Goal: Find specific page/section: Find specific page/section

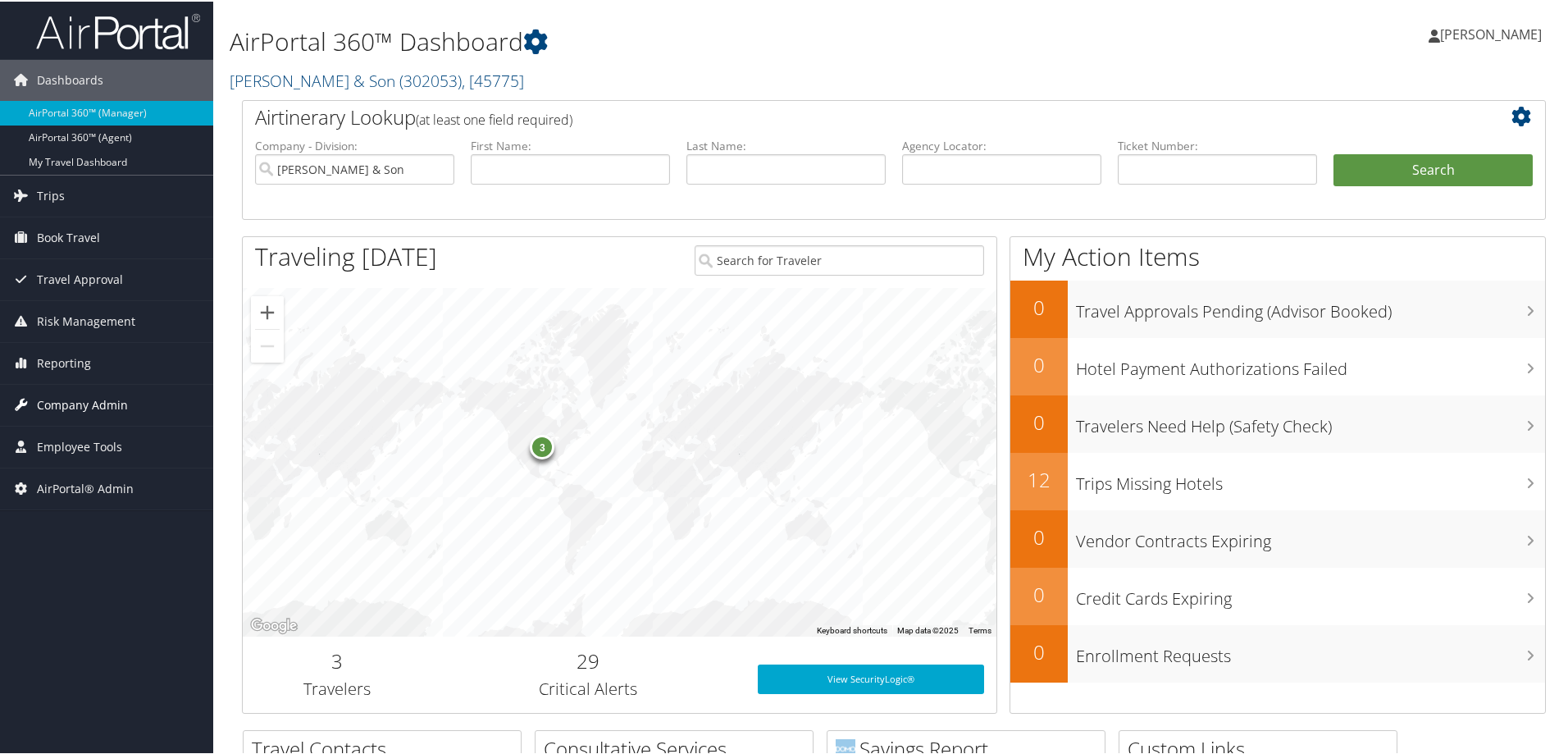
click at [85, 411] on span "Company Admin" at bounding box center [83, 403] width 91 height 41
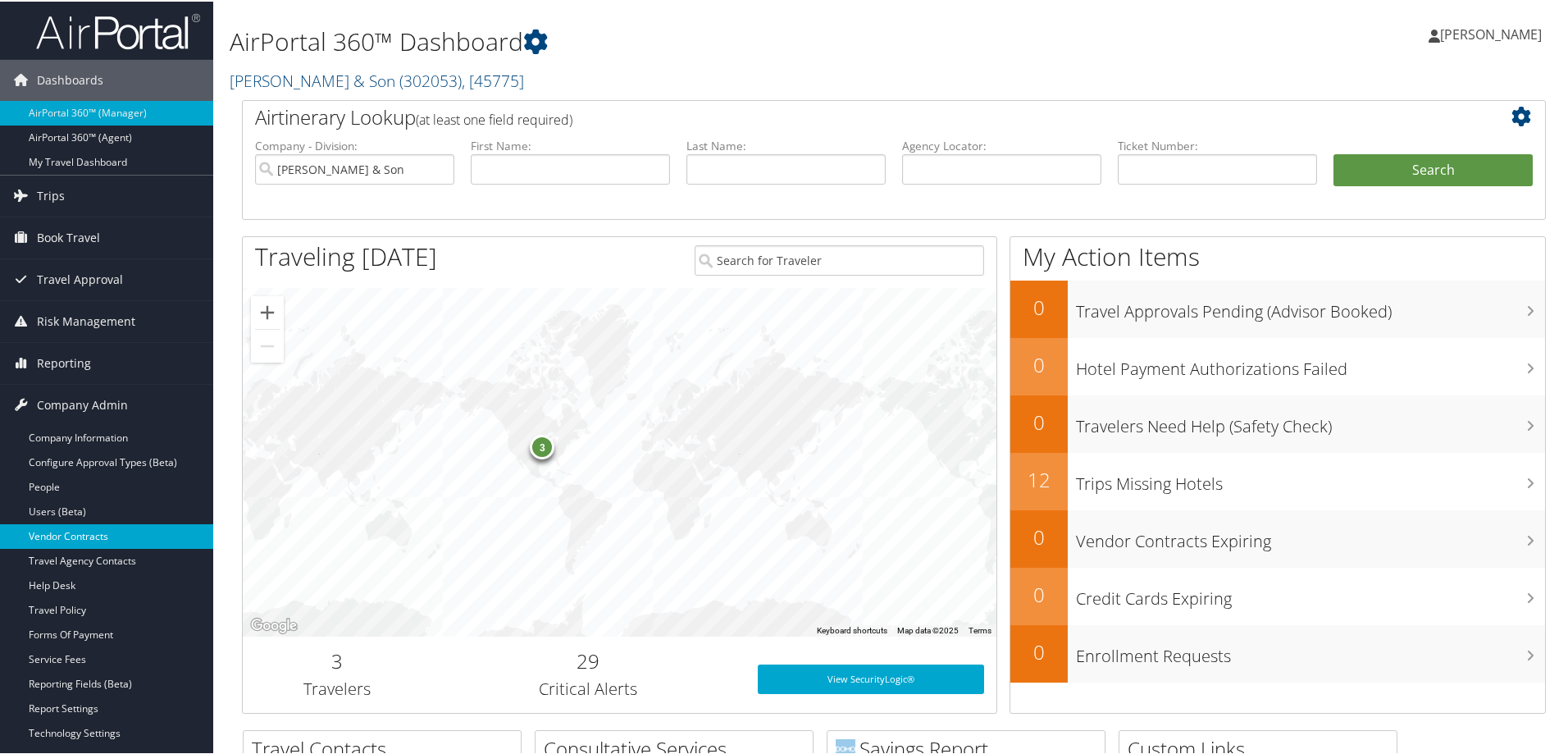
click at [108, 535] on link "Vendor Contracts" at bounding box center [106, 535] width 213 height 25
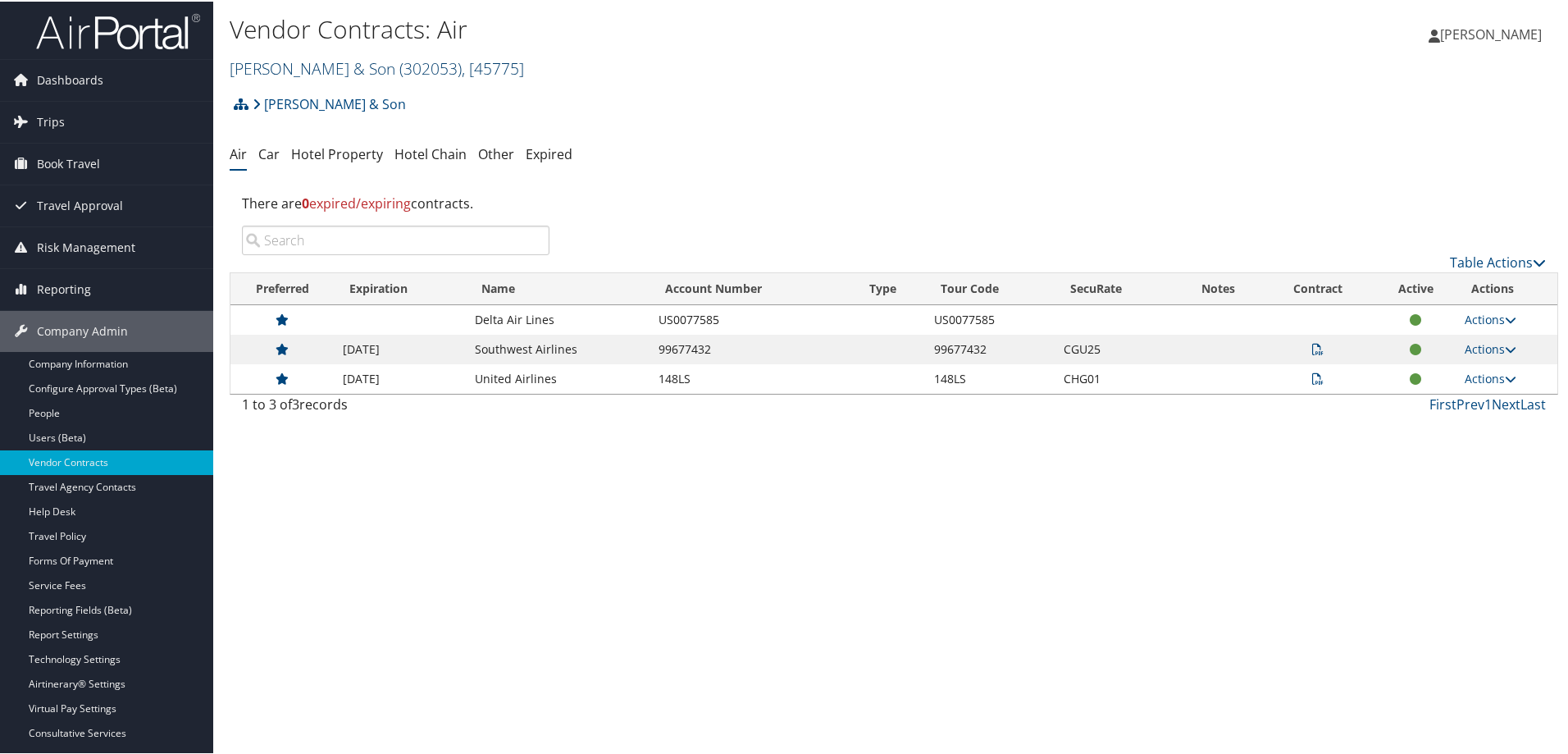
click at [371, 69] on link "[PERSON_NAME] & Son ( 302053 ) , [ 45775 ]" at bounding box center [377, 67] width 295 height 22
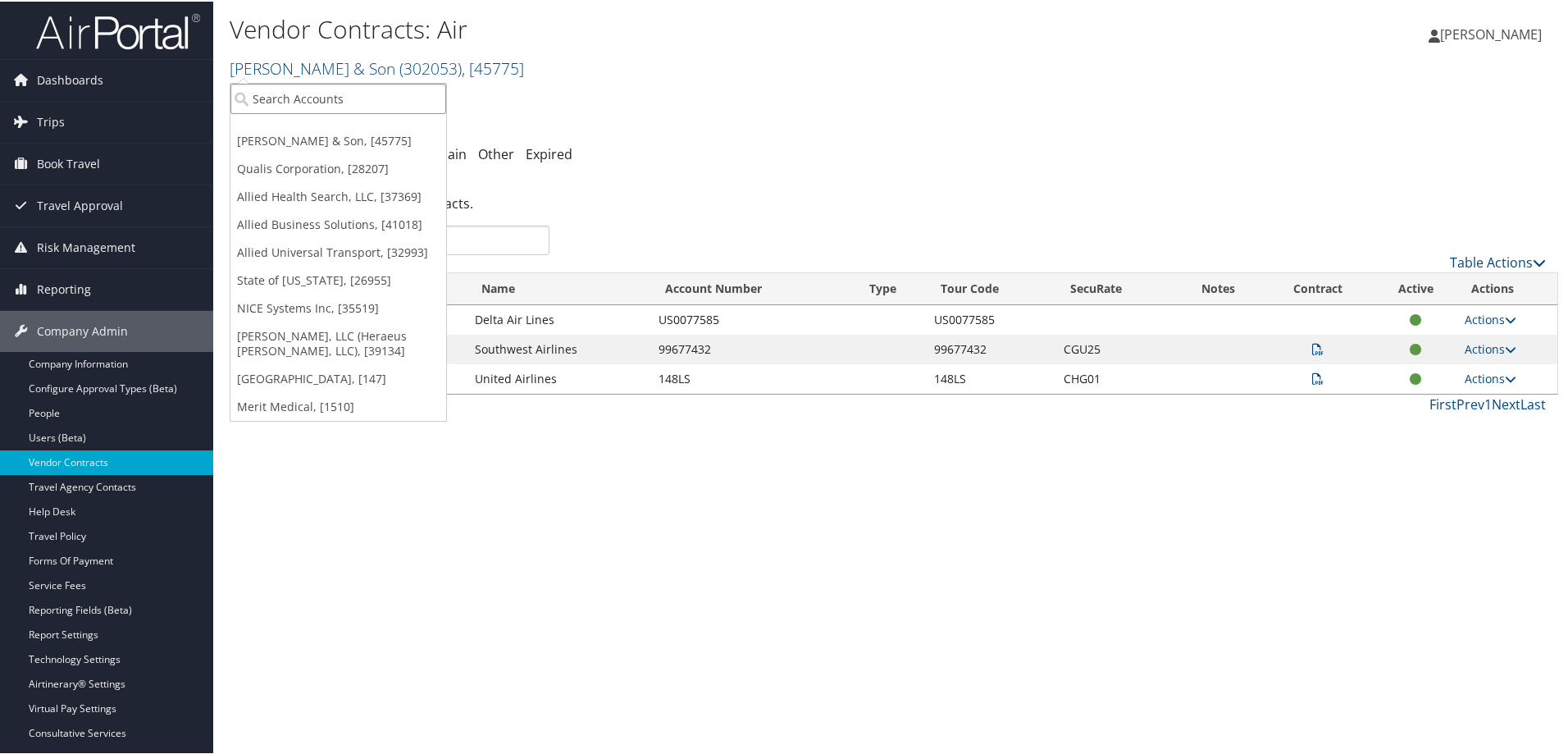
click at [343, 99] on input "search" at bounding box center [338, 97] width 216 height 30
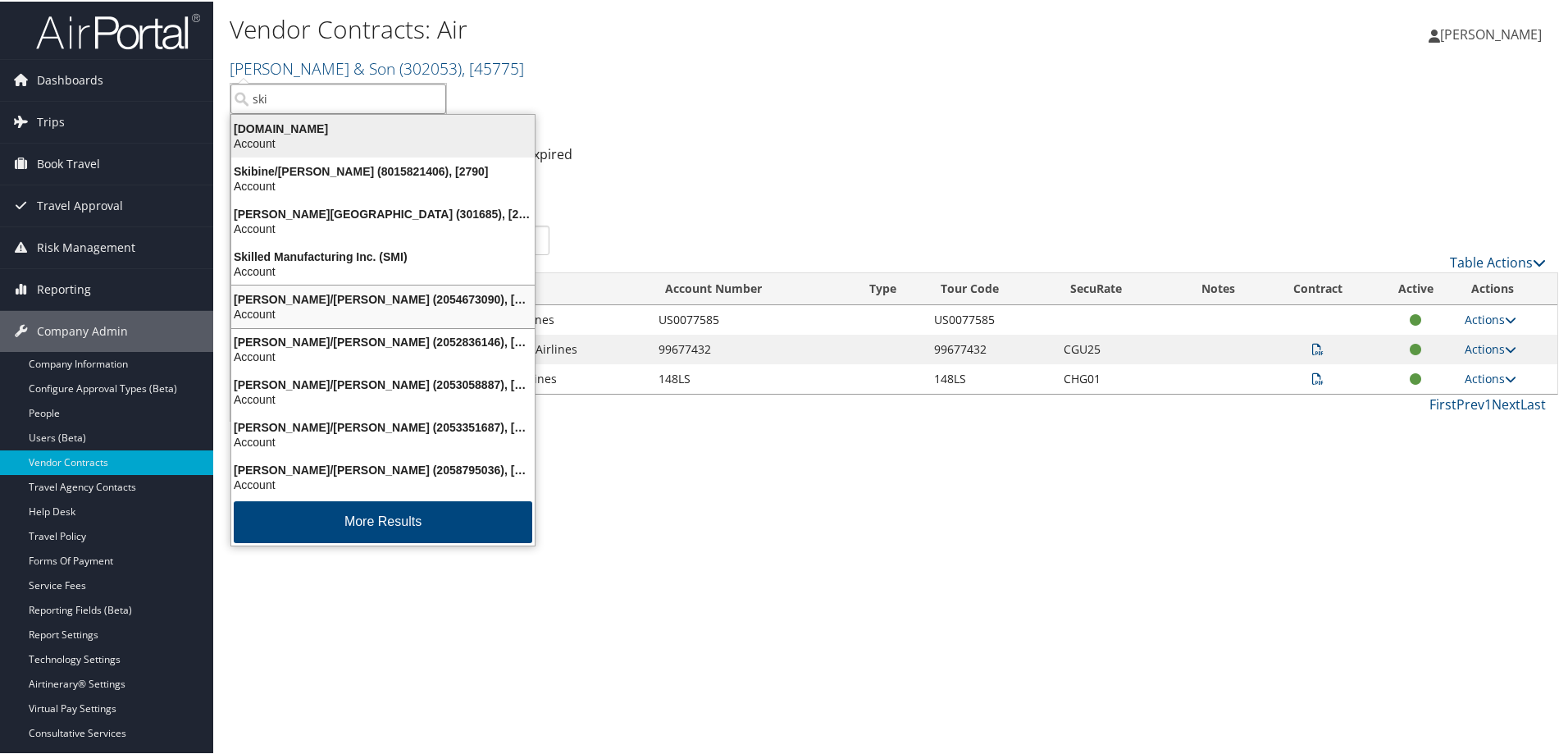
scroll to position [3, 0]
drag, startPoint x: 309, startPoint y: 89, endPoint x: 207, endPoint y: 60, distance: 106.0
click at [207, 60] on div "Dashboards AirPortal 360™ (Manager) AirPortal 360™ (Agent) My Travel Dashboard …" at bounding box center [787, 377] width 1575 height 754
type input "ski"
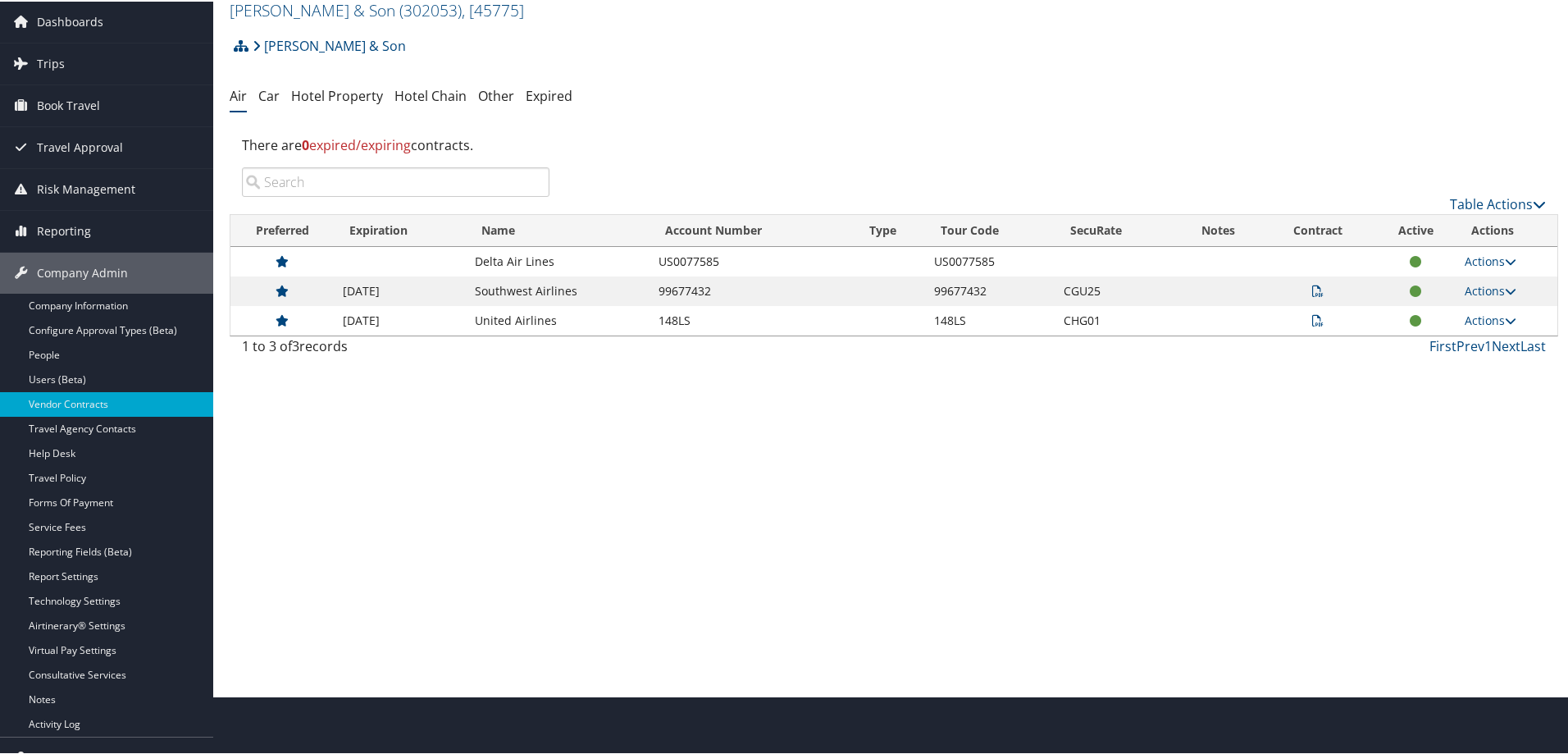
scroll to position [0, 0]
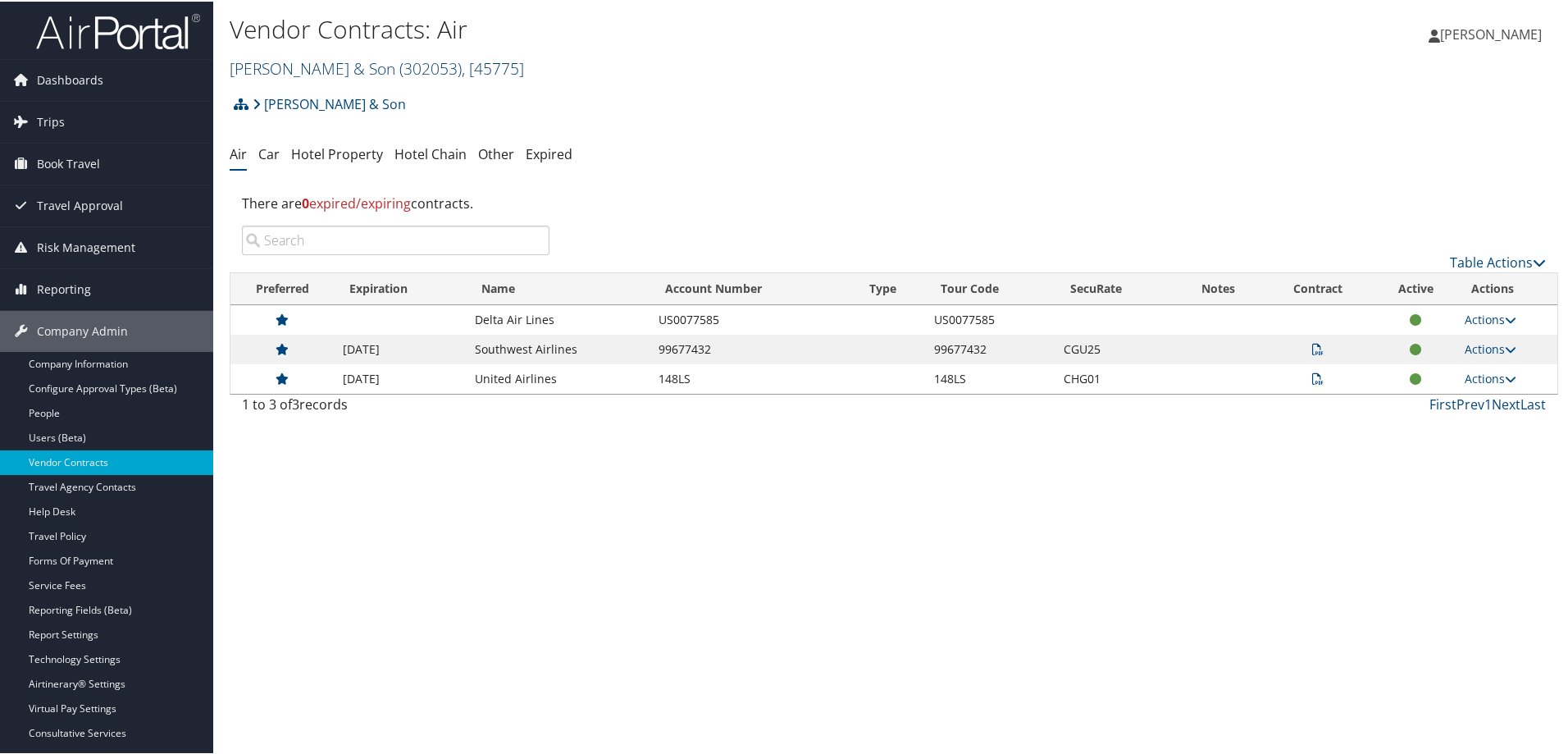
click at [341, 68] on link "[PERSON_NAME] & Son ( 302053 ) , [ 45775 ]" at bounding box center [377, 67] width 295 height 22
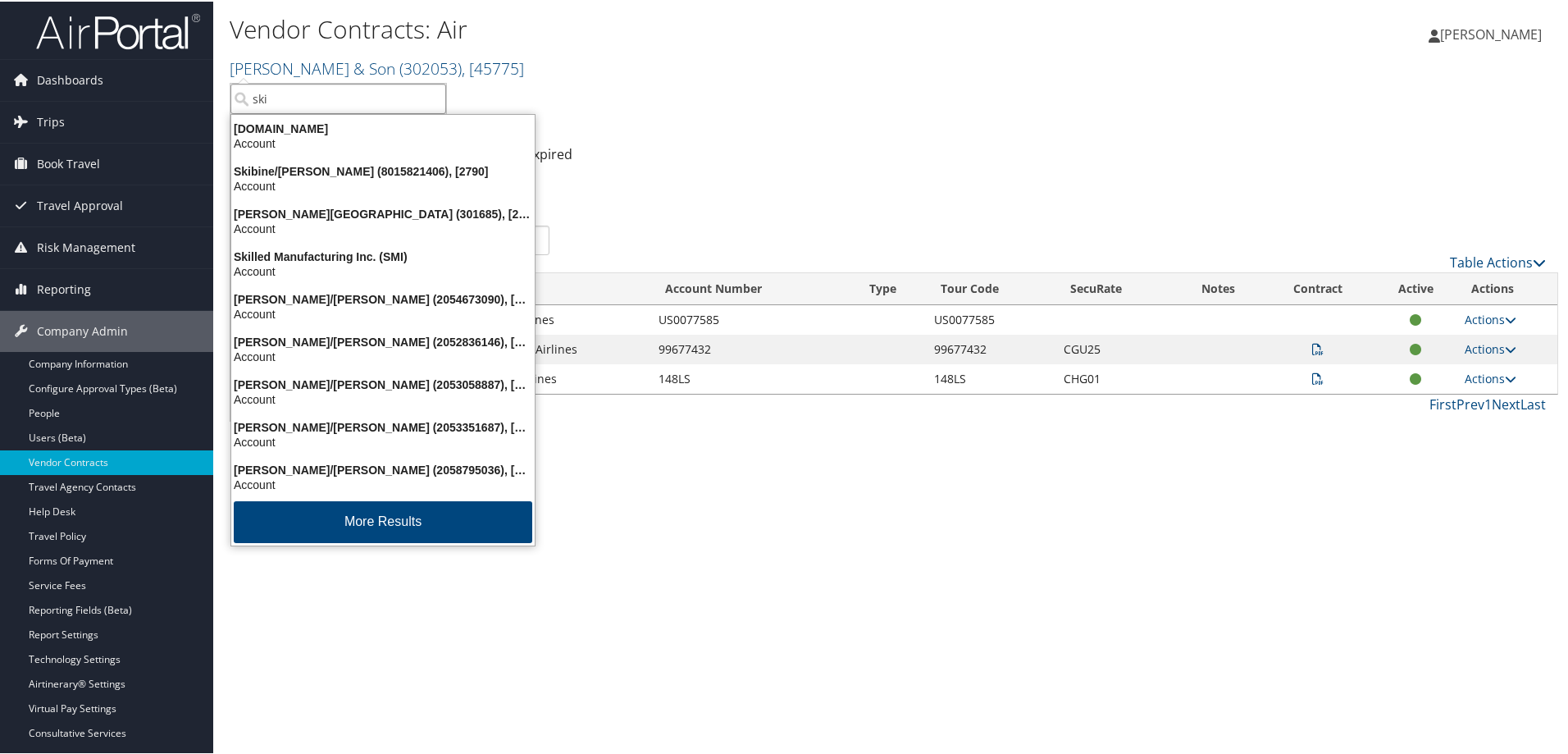
click at [316, 109] on input "ski" at bounding box center [338, 97] width 216 height 30
type input "us ski"
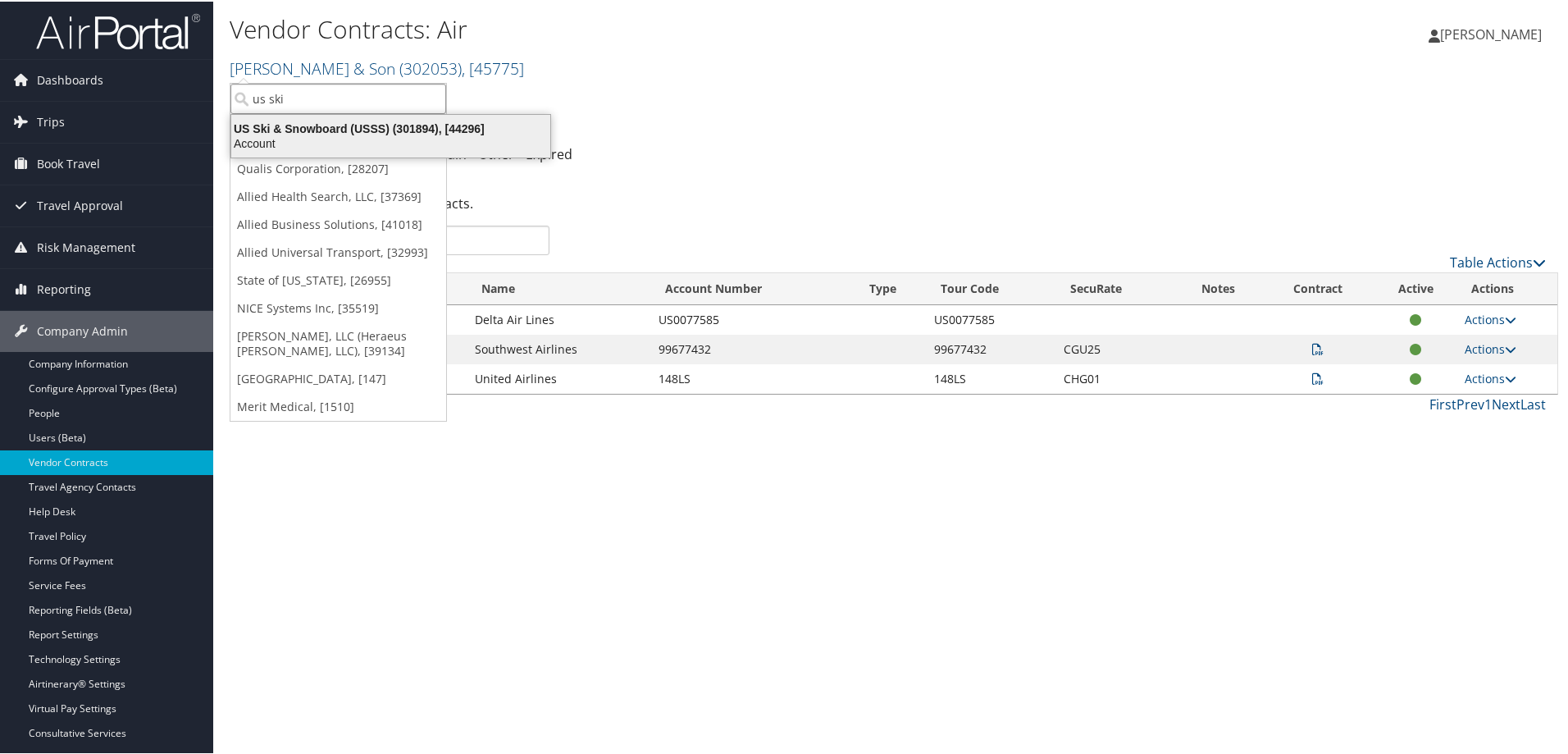
click at [309, 137] on div "Account" at bounding box center [391, 143] width 338 height 15
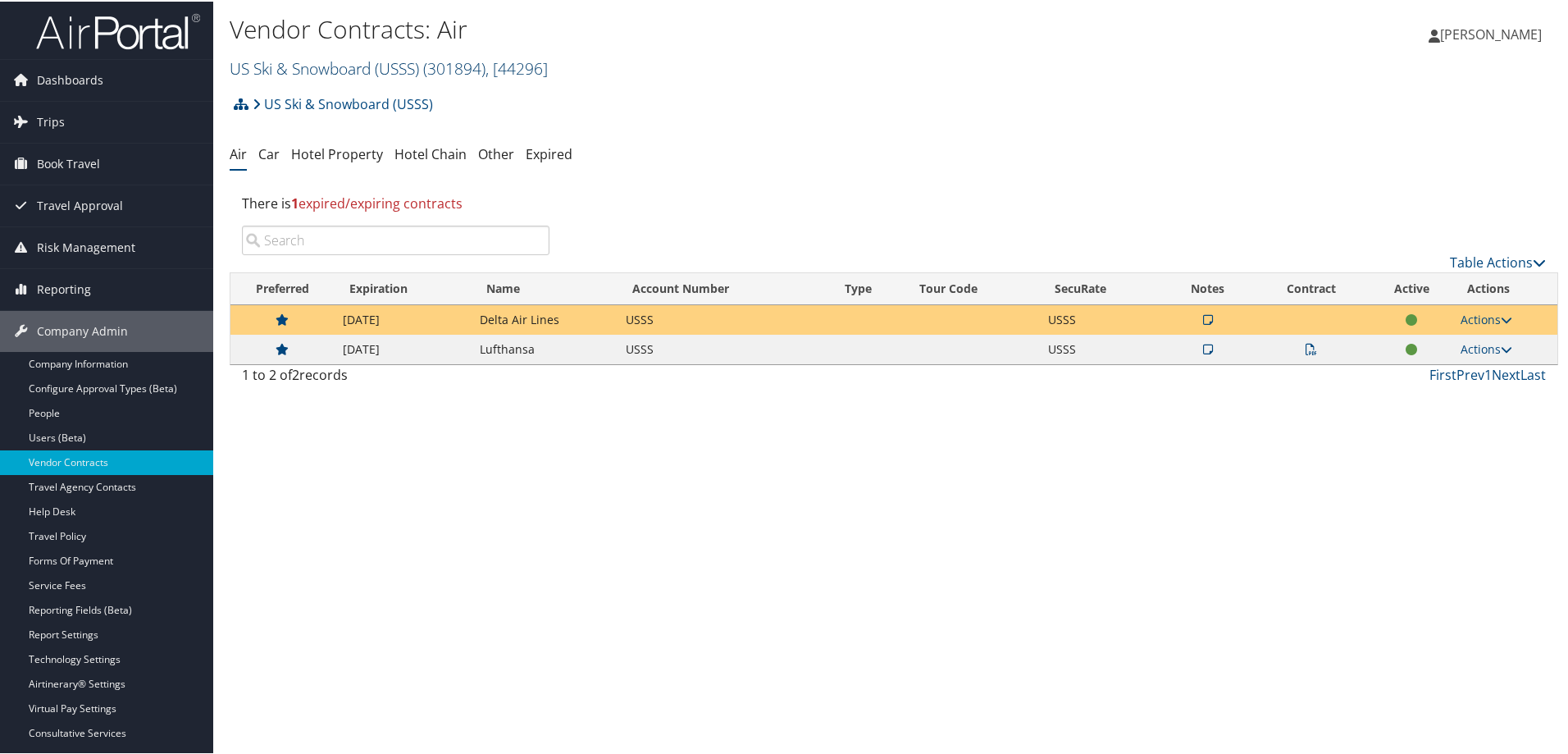
click at [457, 67] on span "( 301894 )" at bounding box center [454, 67] width 63 height 22
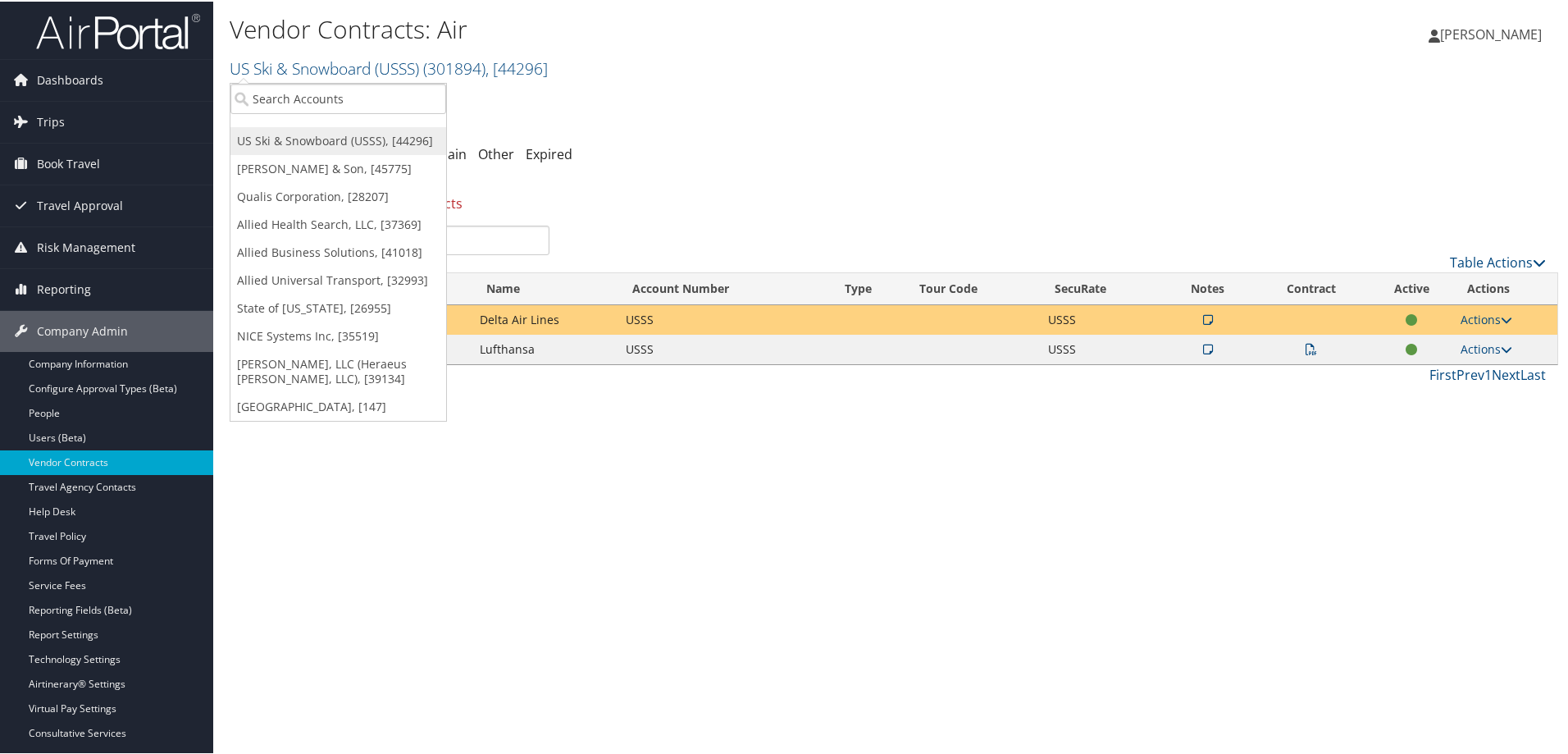
click at [366, 149] on link "US Ski & Snowboard (USSS), [44296]" at bounding box center [338, 139] width 216 height 28
